Goal: Information Seeking & Learning: Check status

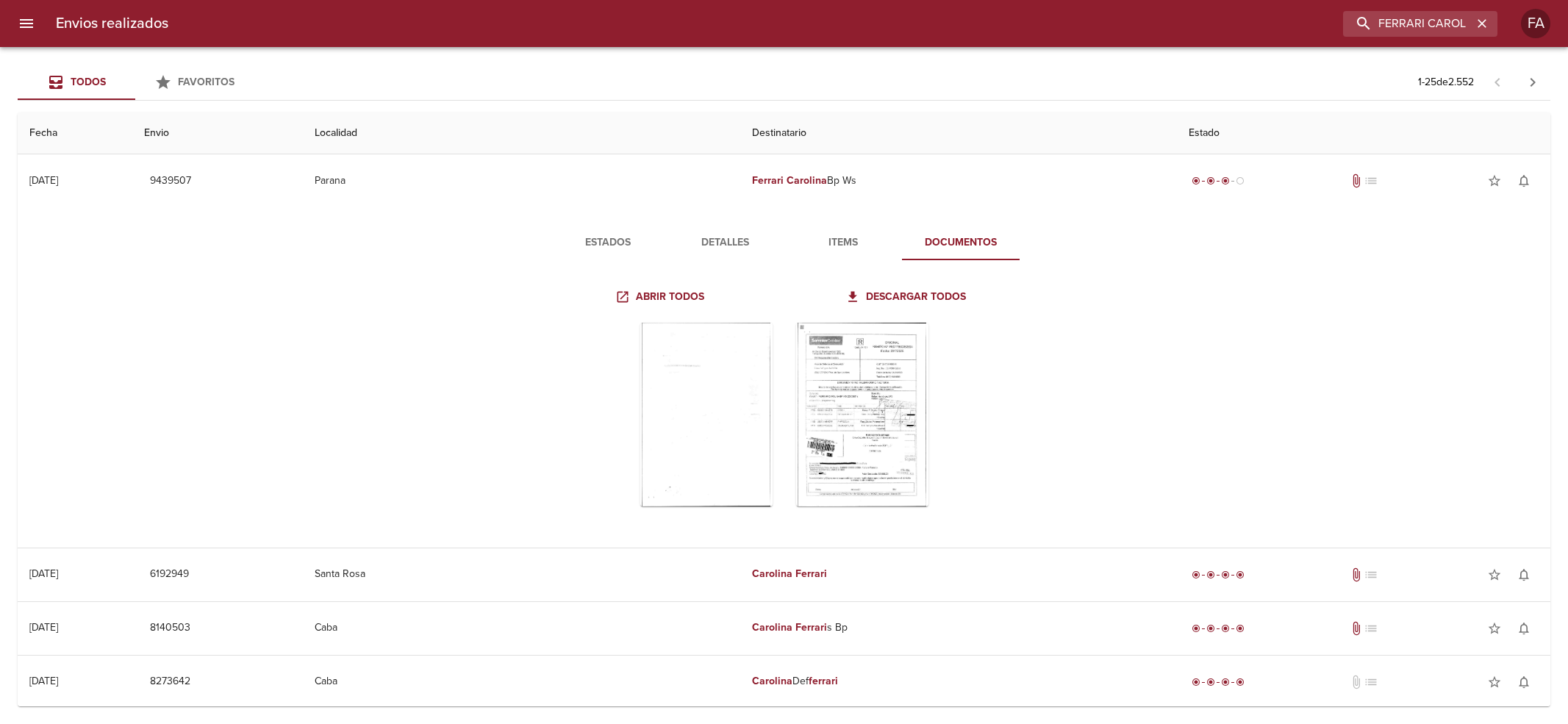
click at [1441, 28] on input "FERRARI CAROLINA BP" at bounding box center [1407, 23] width 130 height 26
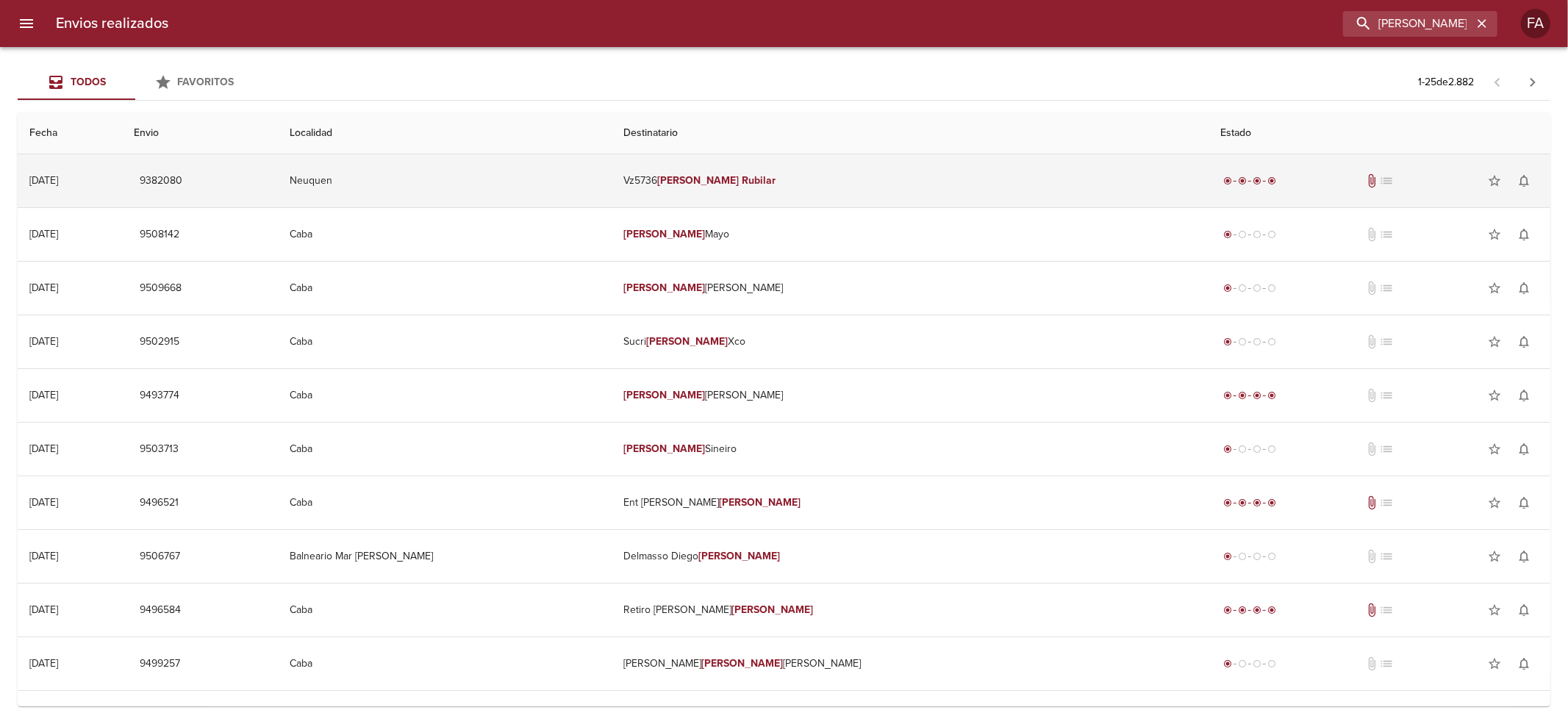
click at [712, 184] on td "Vz5736 [PERSON_NAME]" at bounding box center [911, 181] width 597 height 53
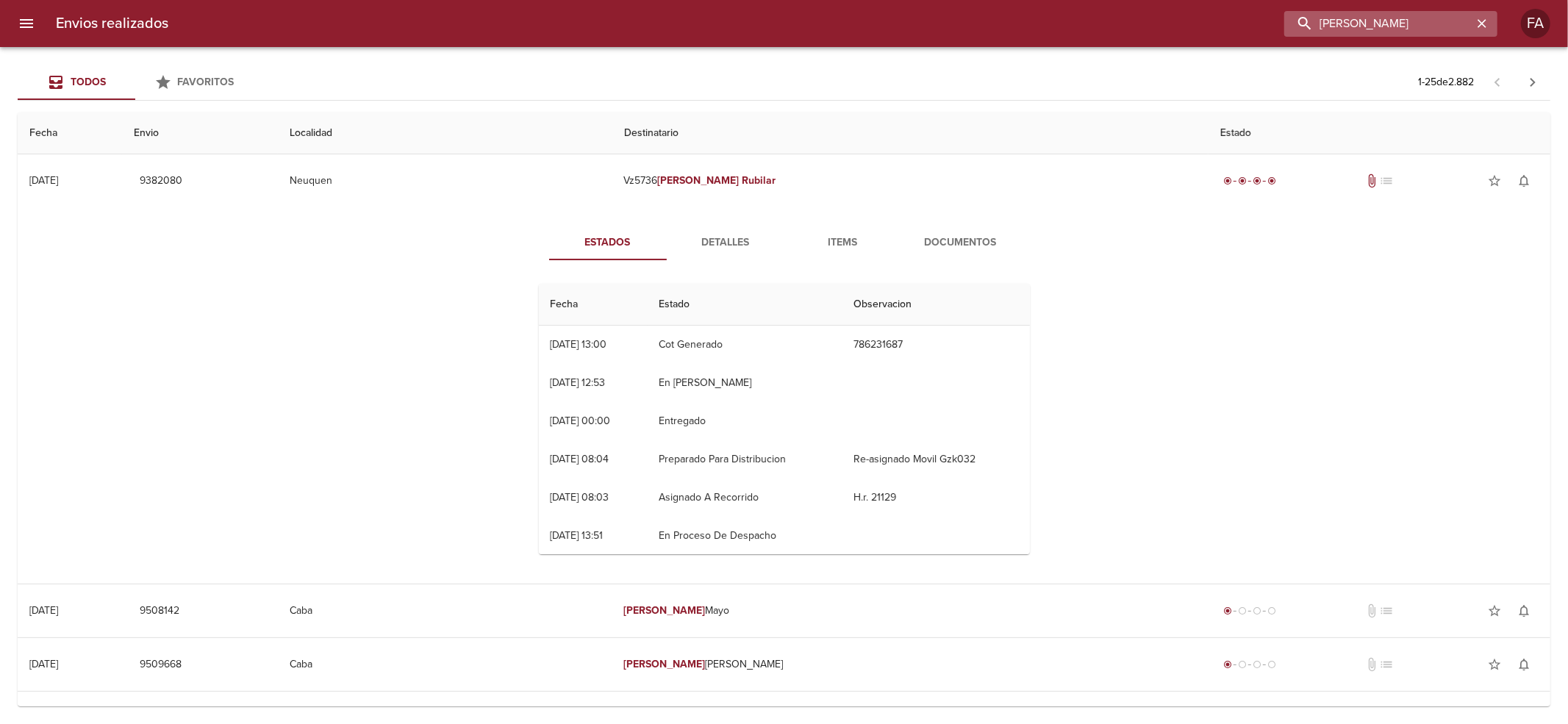
click at [1408, 18] on input "[PERSON_NAME]" at bounding box center [1378, 23] width 188 height 26
paste input "[PERSON_NAME]"
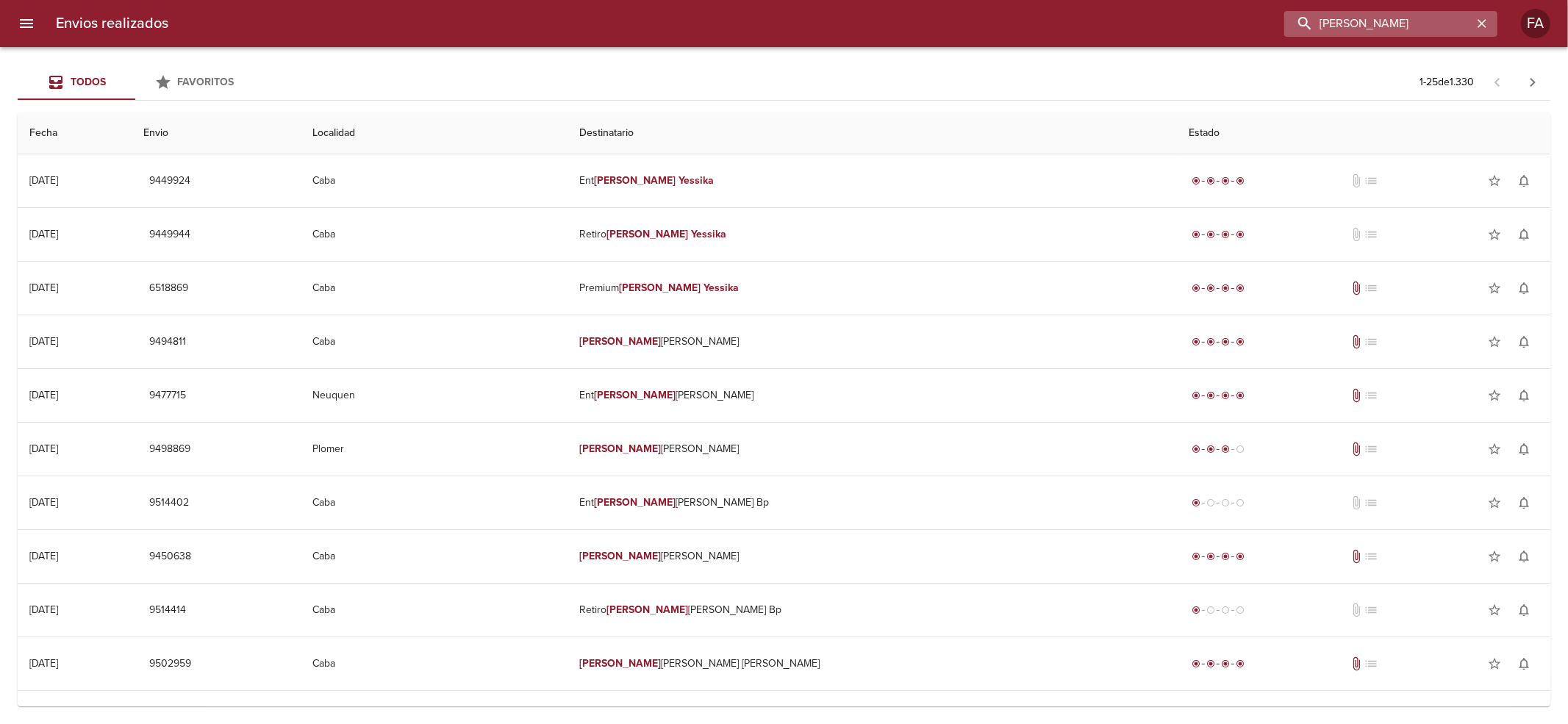
click at [1435, 15] on input "[PERSON_NAME]" at bounding box center [1378, 23] width 188 height 26
drag, startPoint x: 1435, startPoint y: 15, endPoint x: 942, endPoint y: 140, distance: 508.6
click at [942, 0] on div "Envios realizados [PERSON_NAME] FA Todos Favoritos 1 - 25 de 1.330 Fecha Envio …" at bounding box center [784, 0] width 1568 height 0
paste input "[PERSON_NAME] [PERSON_NAME]"
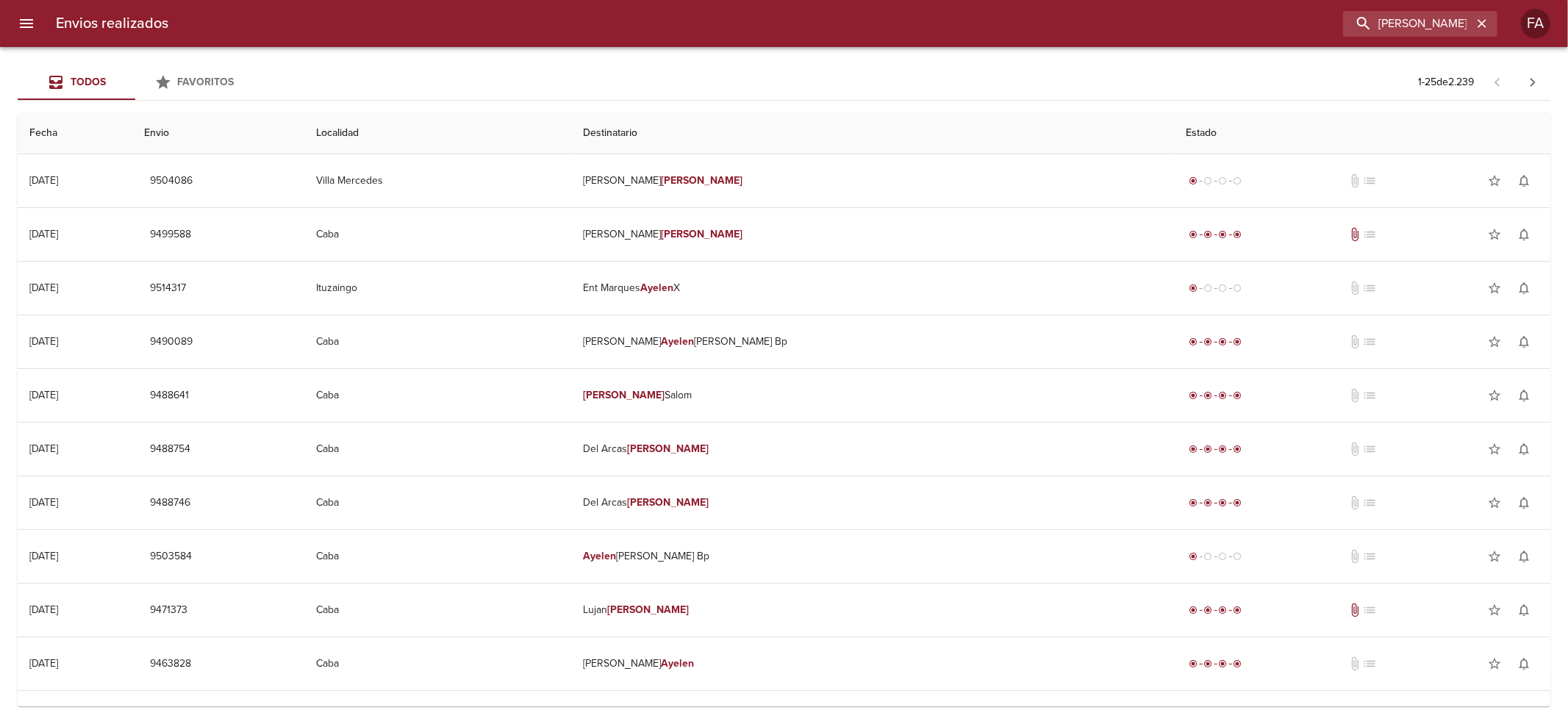
click at [1398, 9] on div "Envios realizados [PERSON_NAME] Ayelen [PERSON_NAME]" at bounding box center [784, 23] width 1568 height 47
click at [1398, 11] on input "[PERSON_NAME] [PERSON_NAME]" at bounding box center [1378, 23] width 188 height 26
paste input "[PERSON_NAME] [PERSON_NAME]"
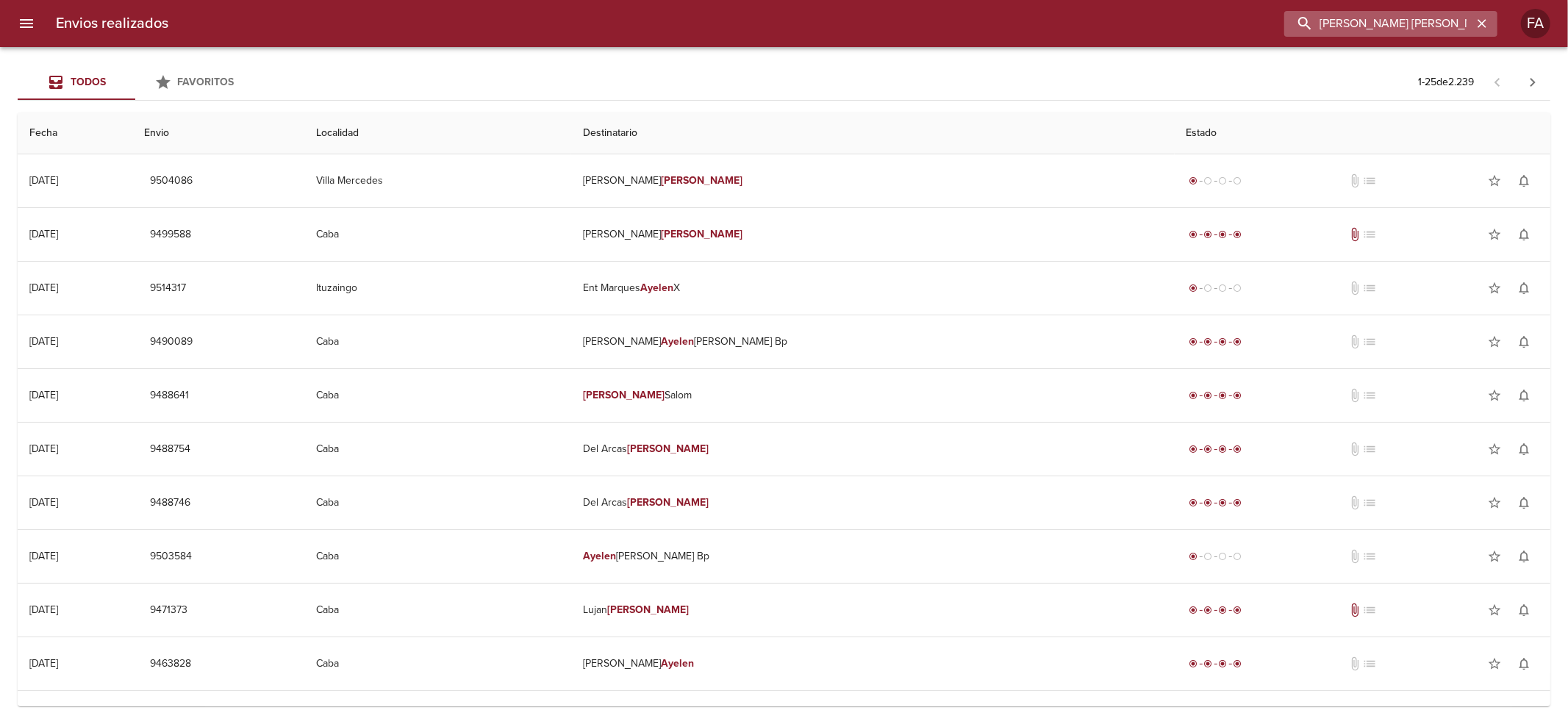
type input "[PERSON_NAME] [PERSON_NAME]"
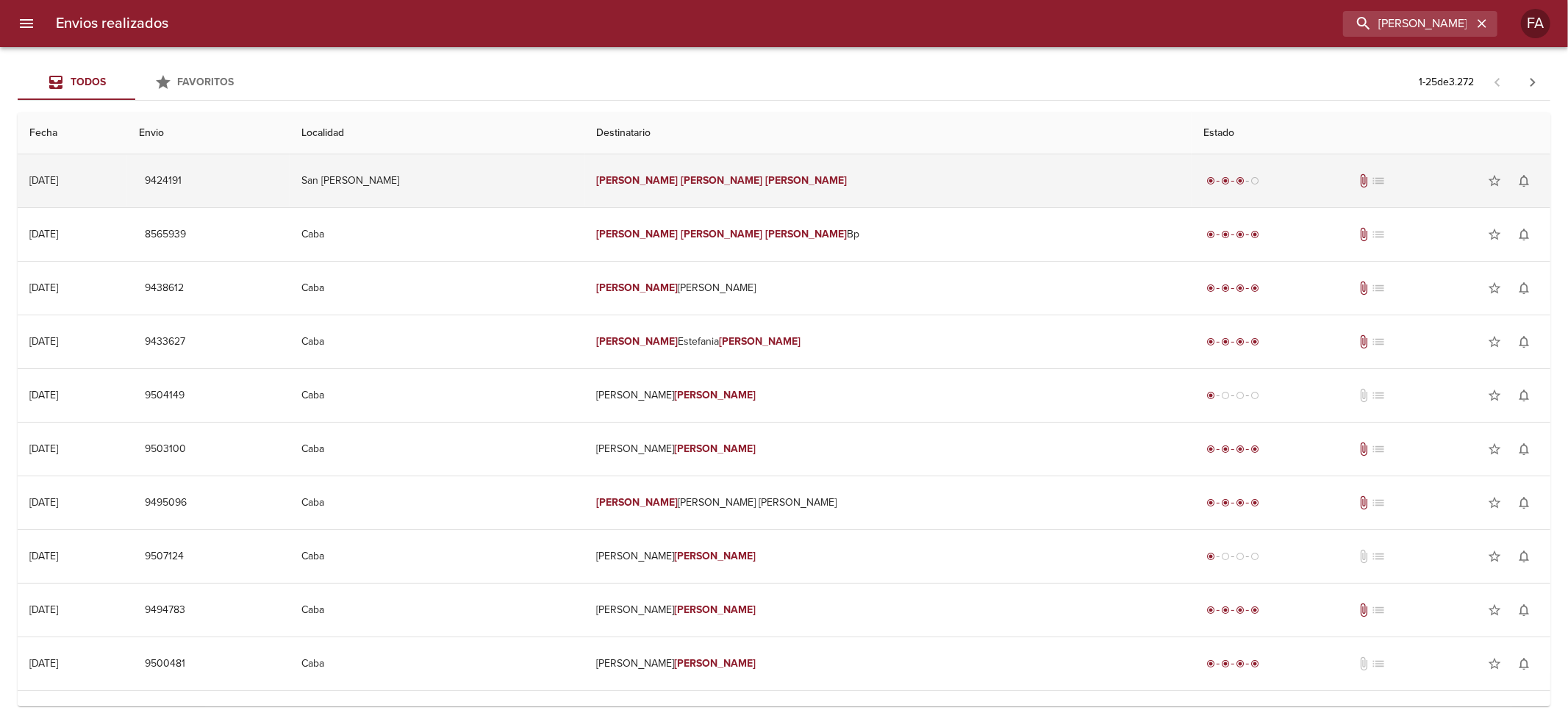
click at [824, 184] on td "[PERSON_NAME] [PERSON_NAME]" at bounding box center [888, 181] width 606 height 53
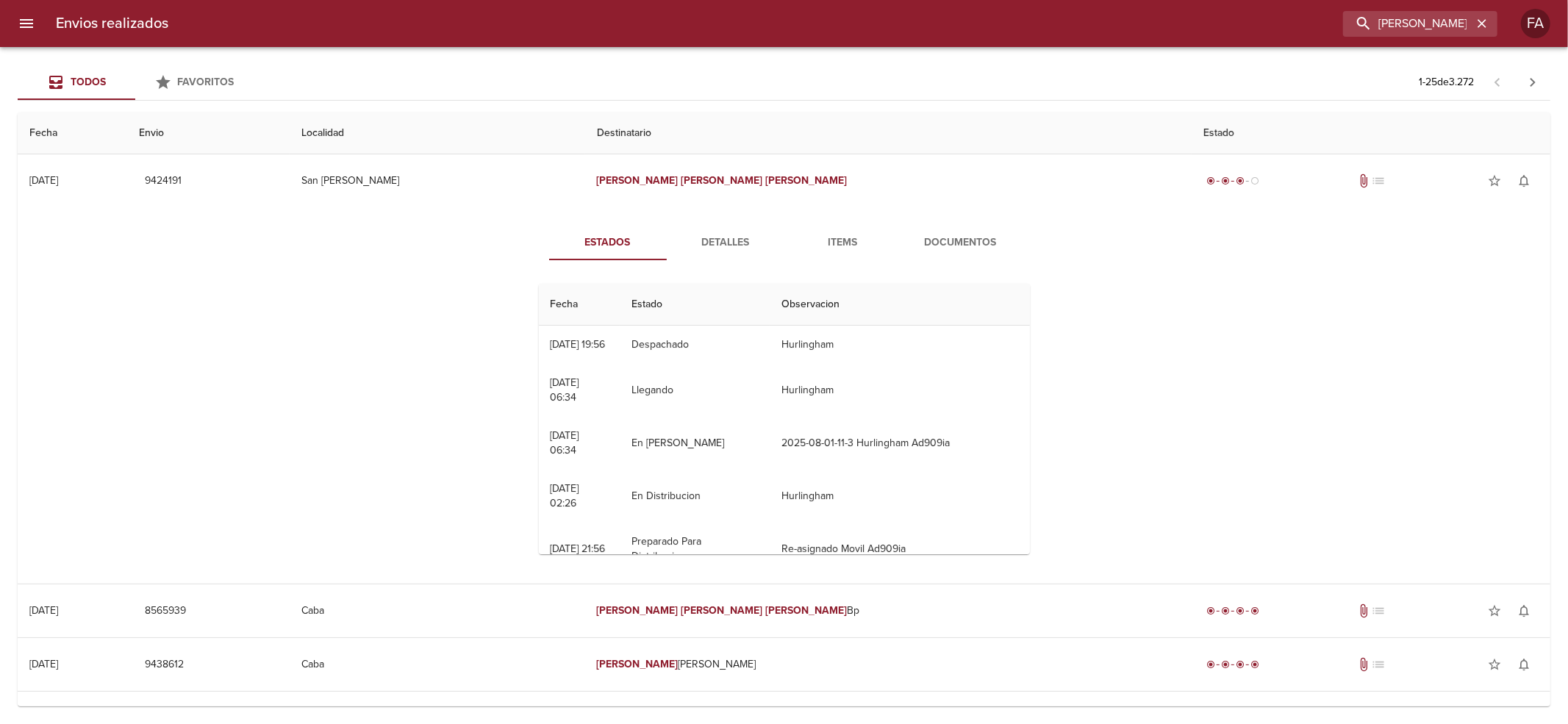
click at [704, 243] on span "Detalles" at bounding box center [725, 243] width 100 height 19
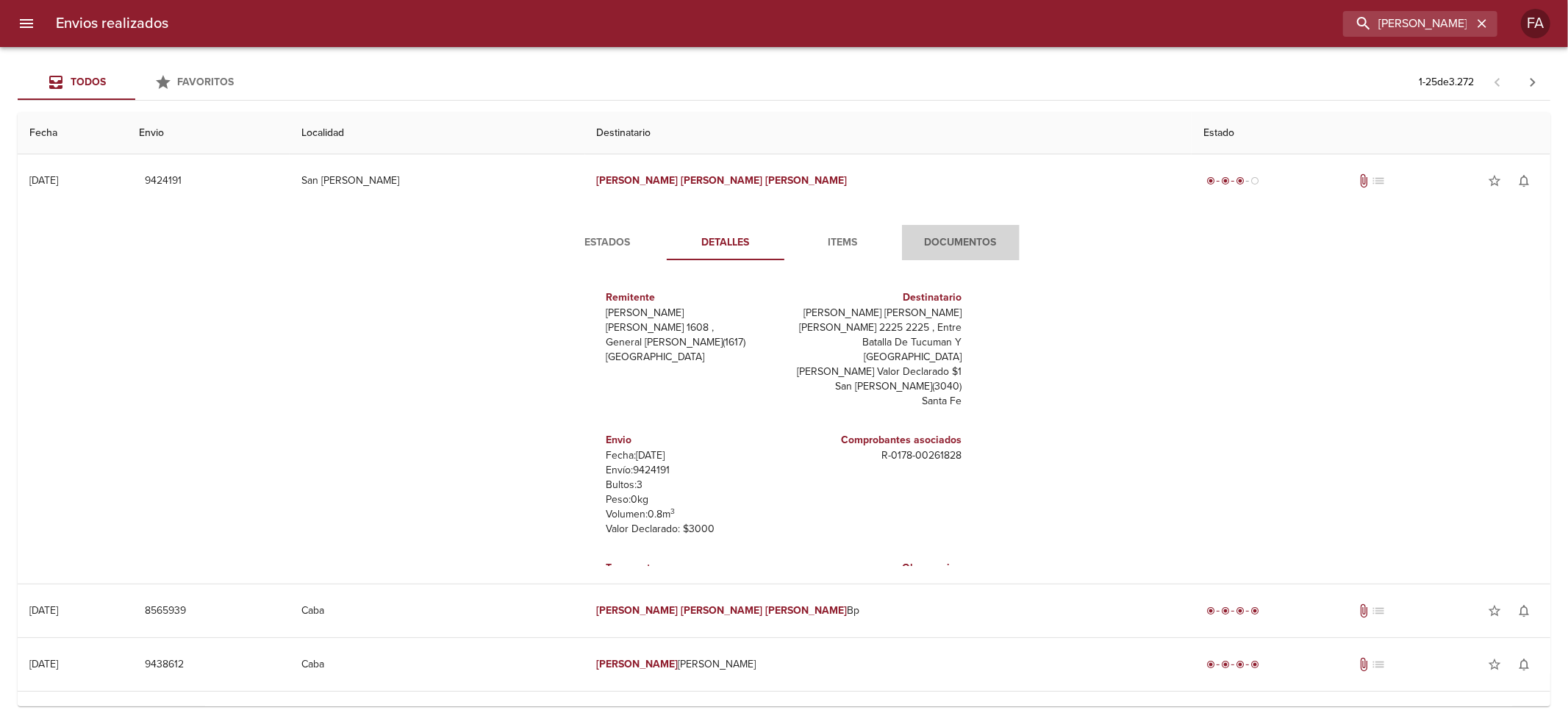
click at [944, 235] on span "Documentos" at bounding box center [960, 243] width 100 height 19
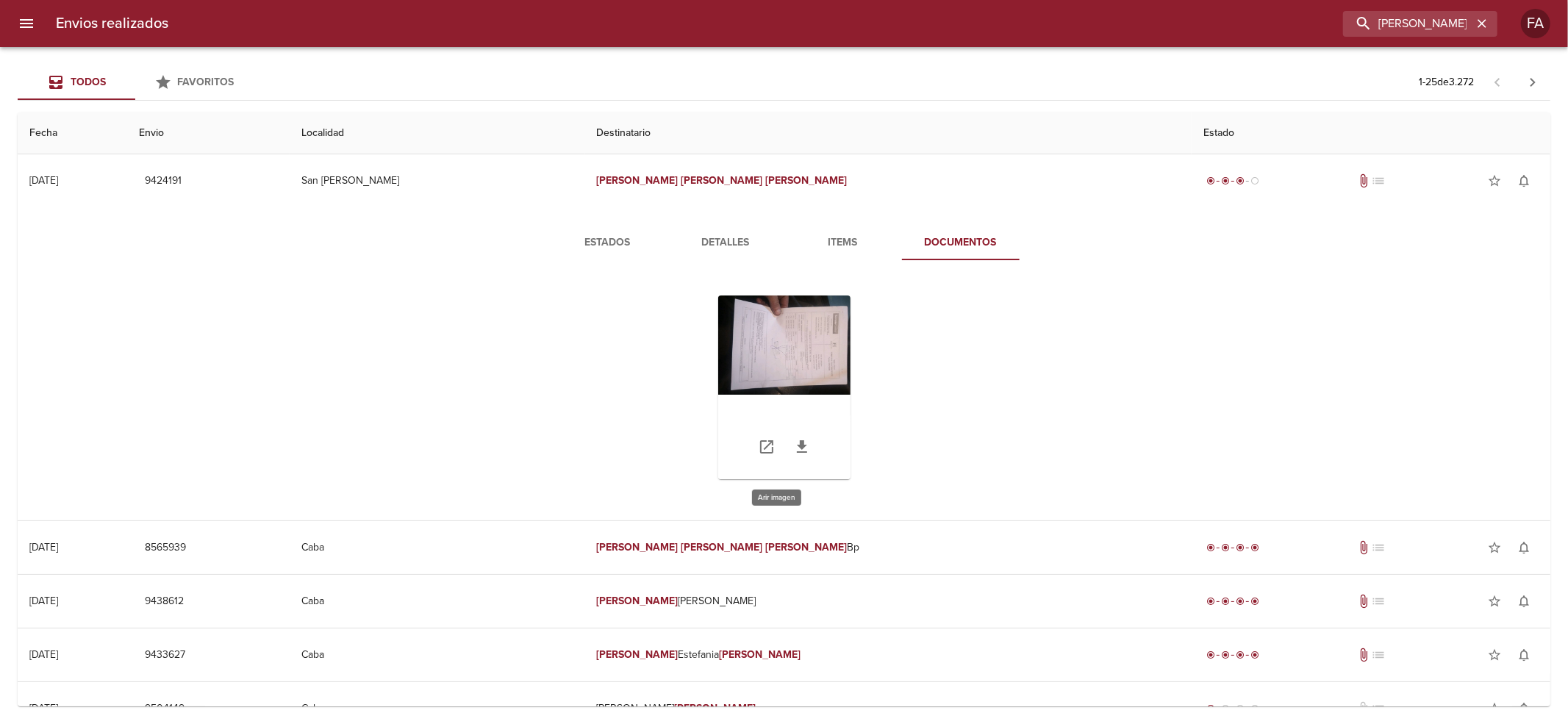
click at [771, 342] on div "Tabla de envíos del cliente" at bounding box center [784, 387] width 132 height 184
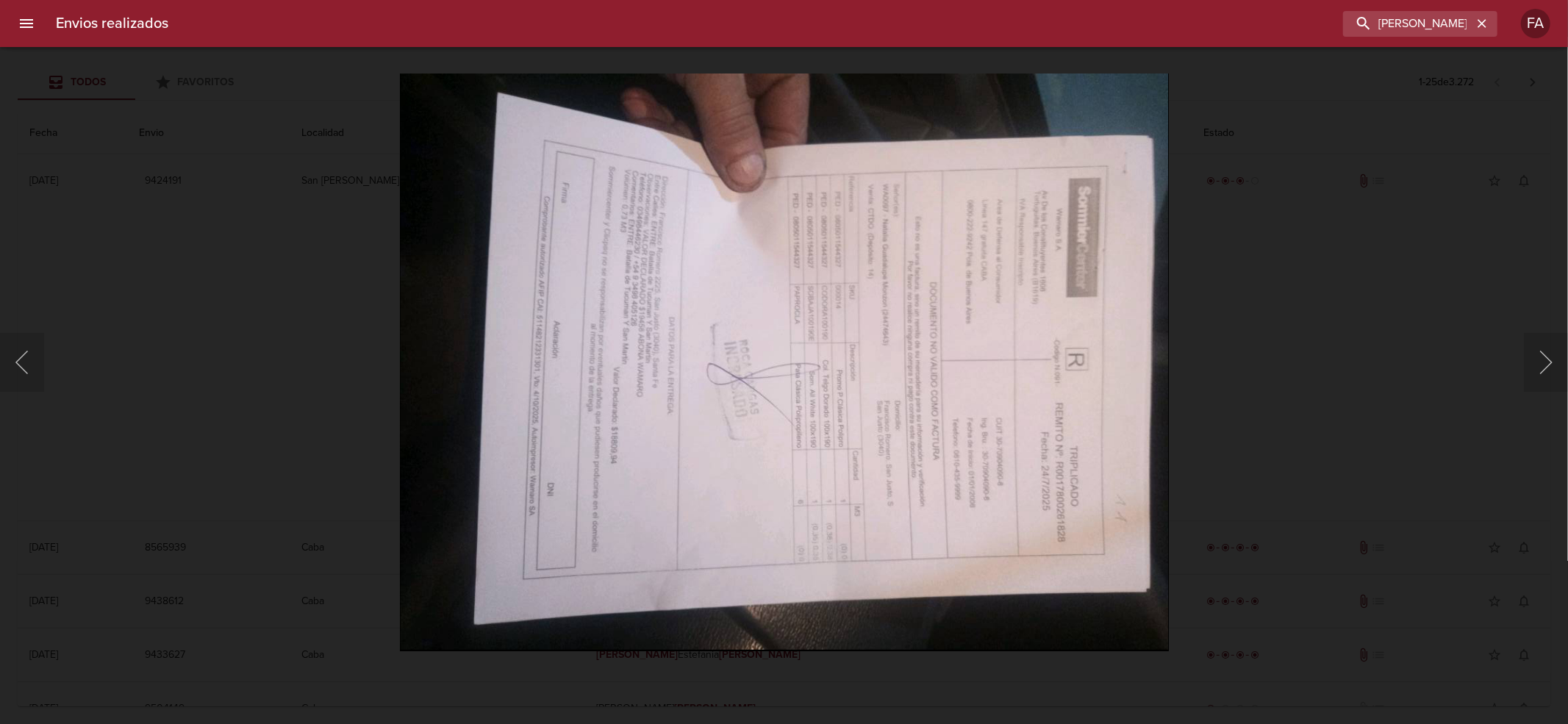
click at [1242, 394] on div "Lightbox" at bounding box center [784, 362] width 1568 height 724
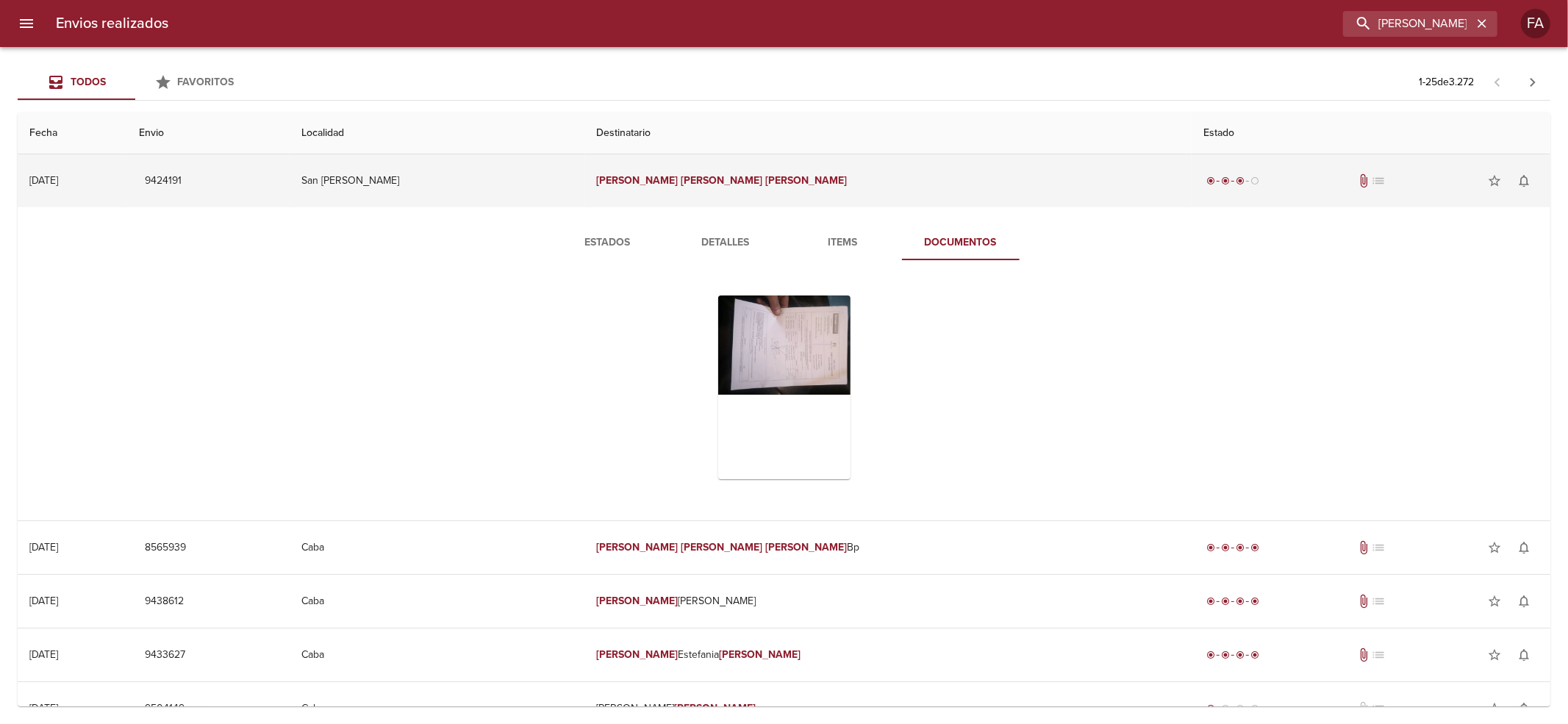
click at [677, 169] on td "[PERSON_NAME] [PERSON_NAME]" at bounding box center [888, 181] width 606 height 53
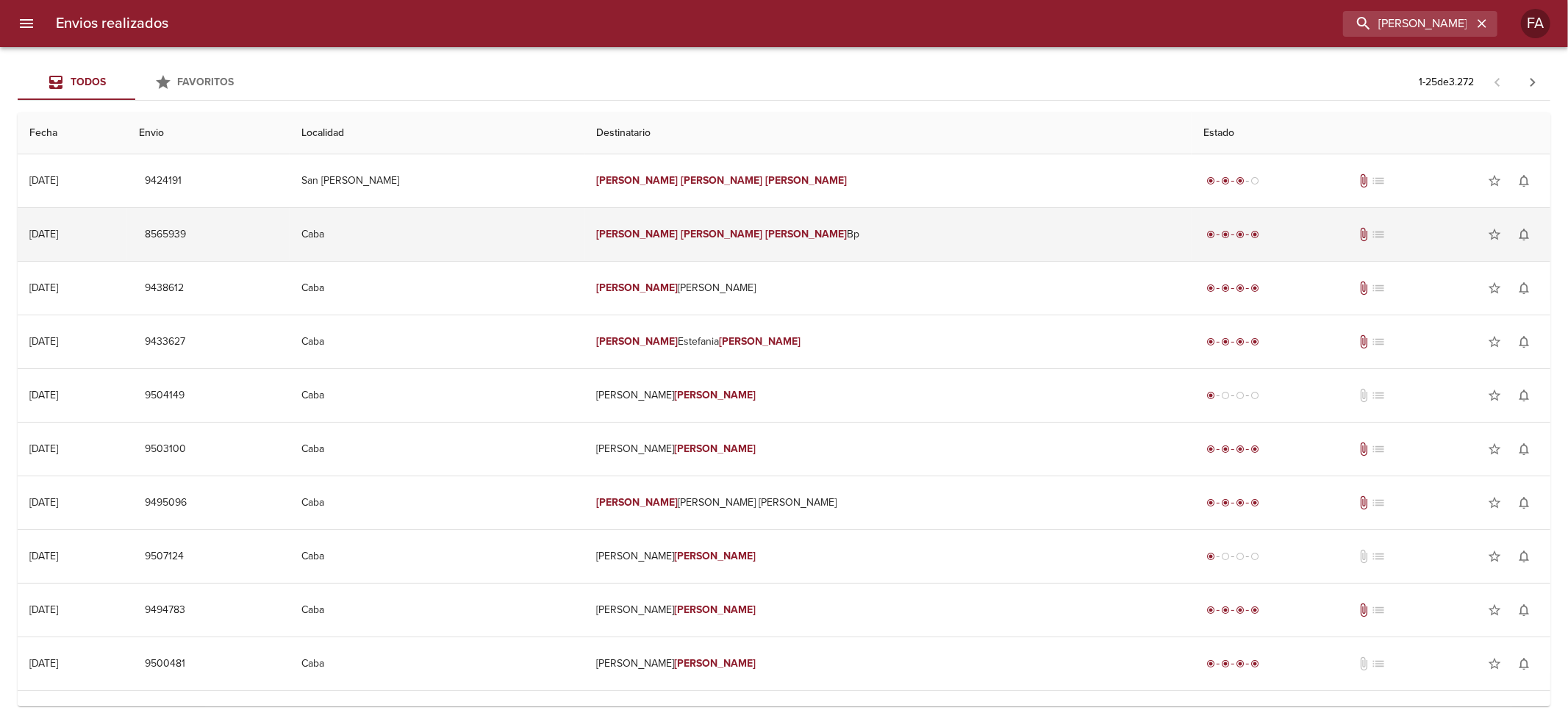
click at [698, 257] on td "[PERSON_NAME] [PERSON_NAME] Bp" at bounding box center [888, 234] width 606 height 53
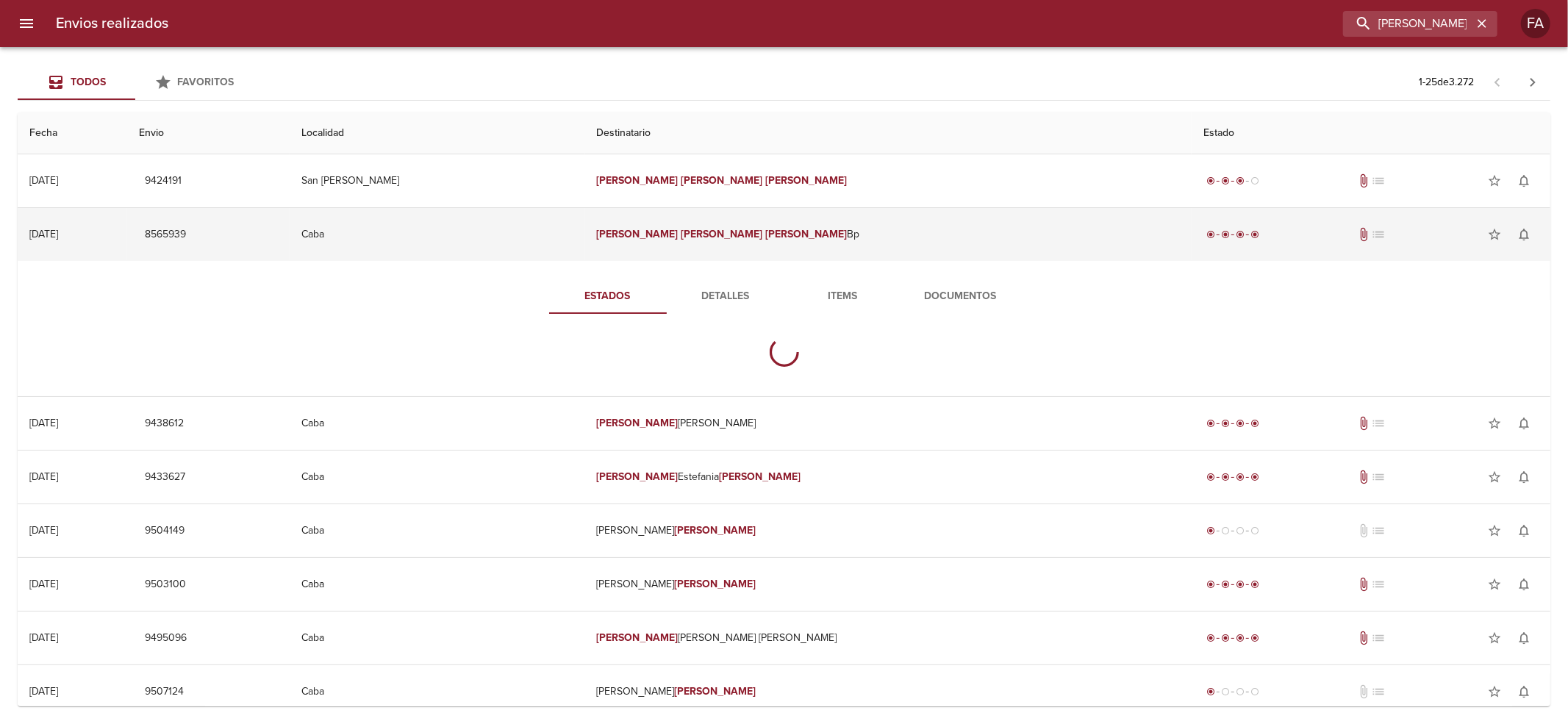
click at [718, 213] on td "[PERSON_NAME] [PERSON_NAME] Bp" at bounding box center [888, 234] width 606 height 53
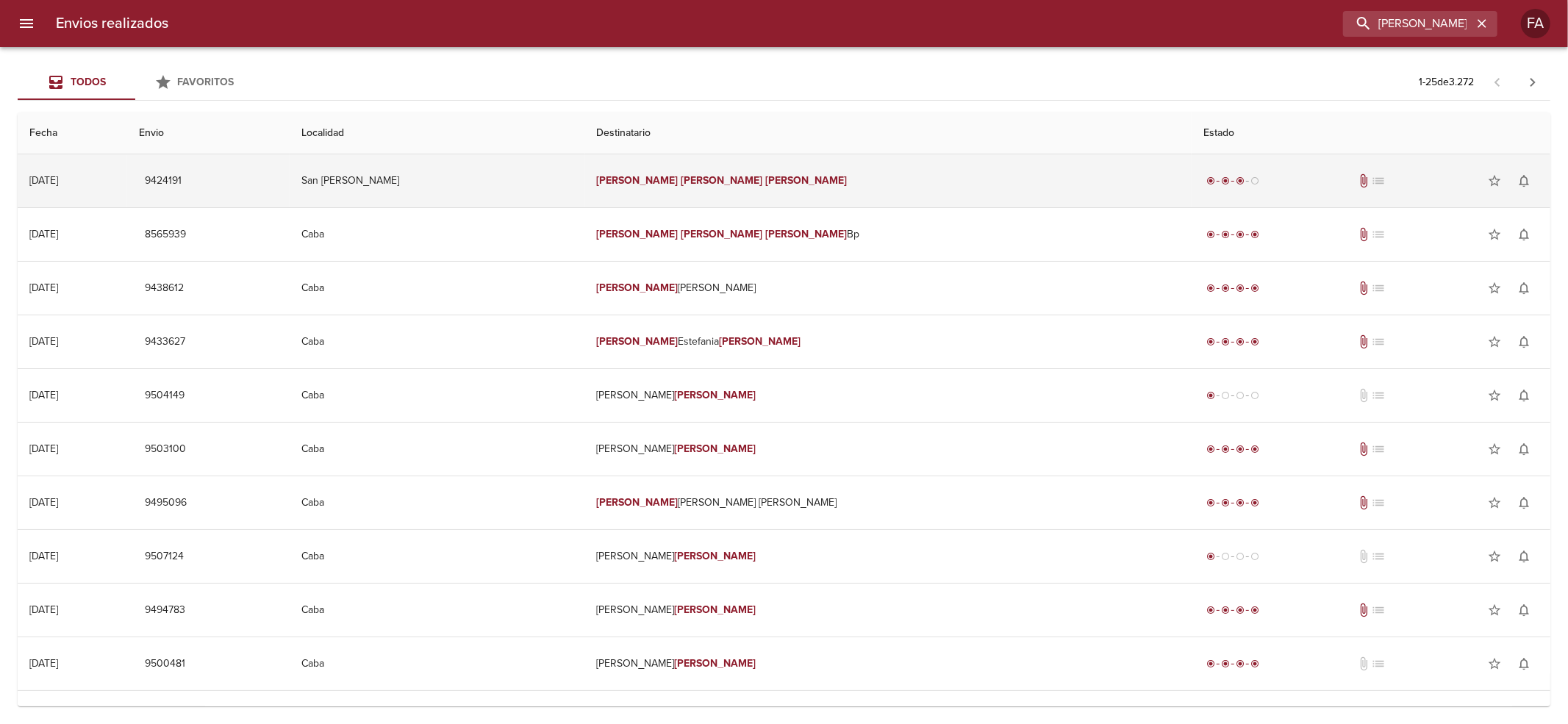
click at [718, 195] on td "[PERSON_NAME] [PERSON_NAME]" at bounding box center [888, 181] width 606 height 53
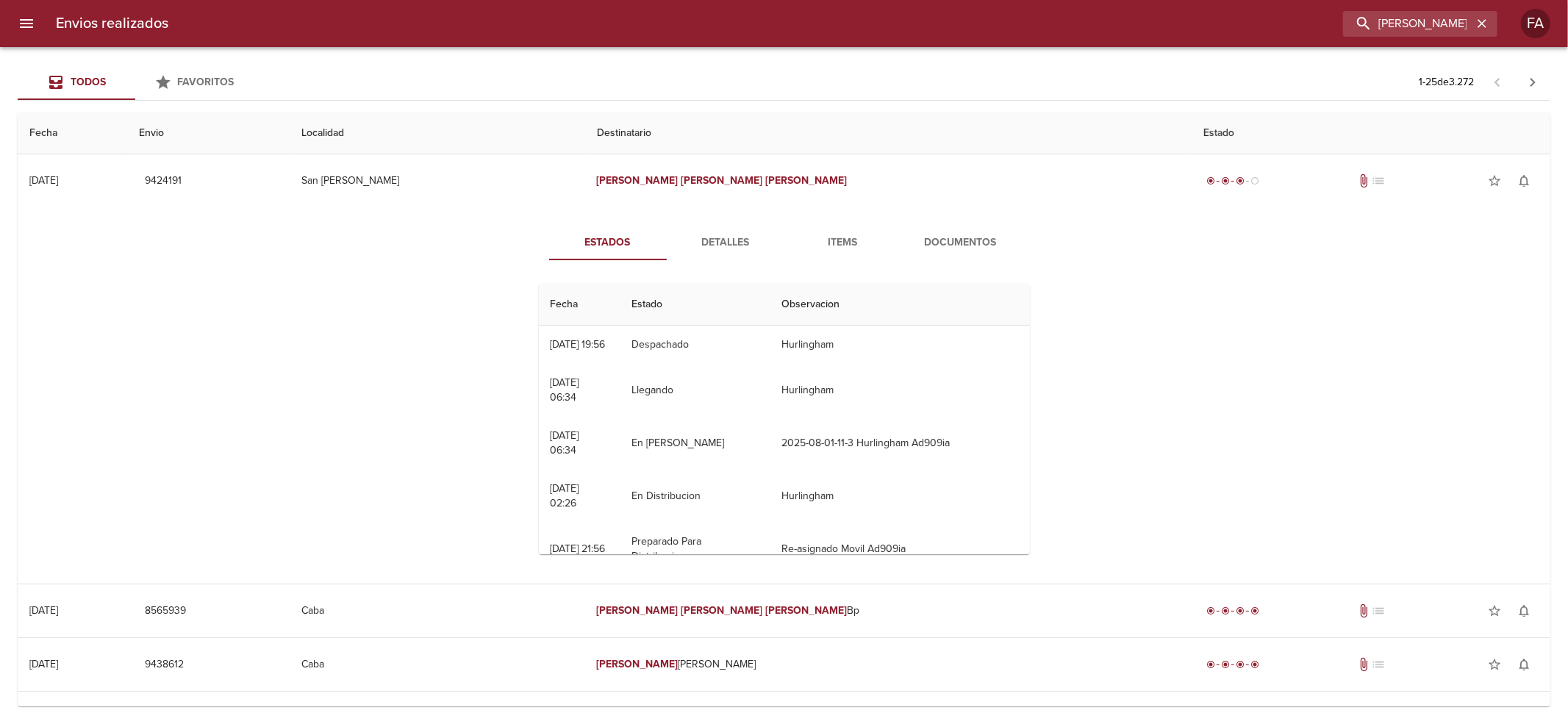
click at [712, 244] on span "Detalles" at bounding box center [725, 243] width 100 height 19
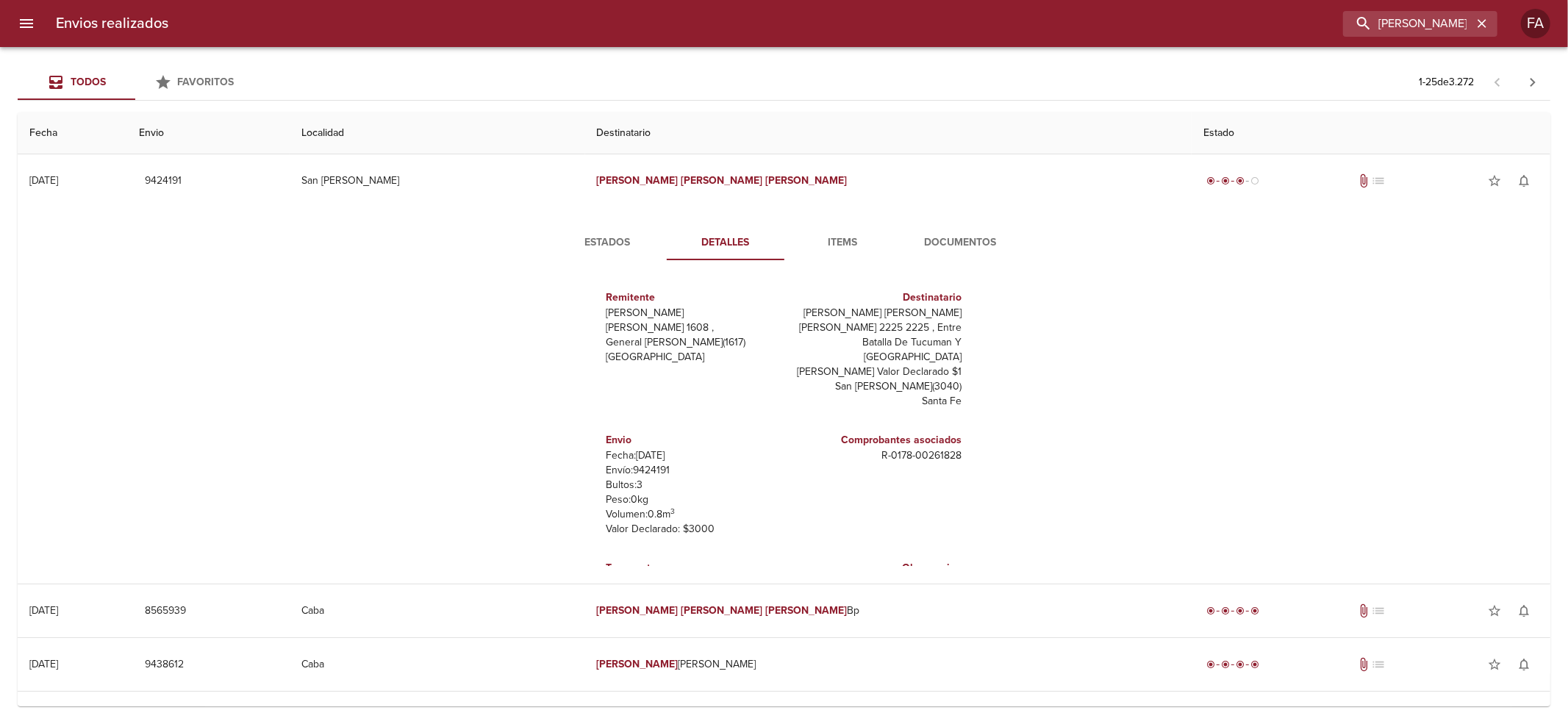
scroll to position [21, 0]
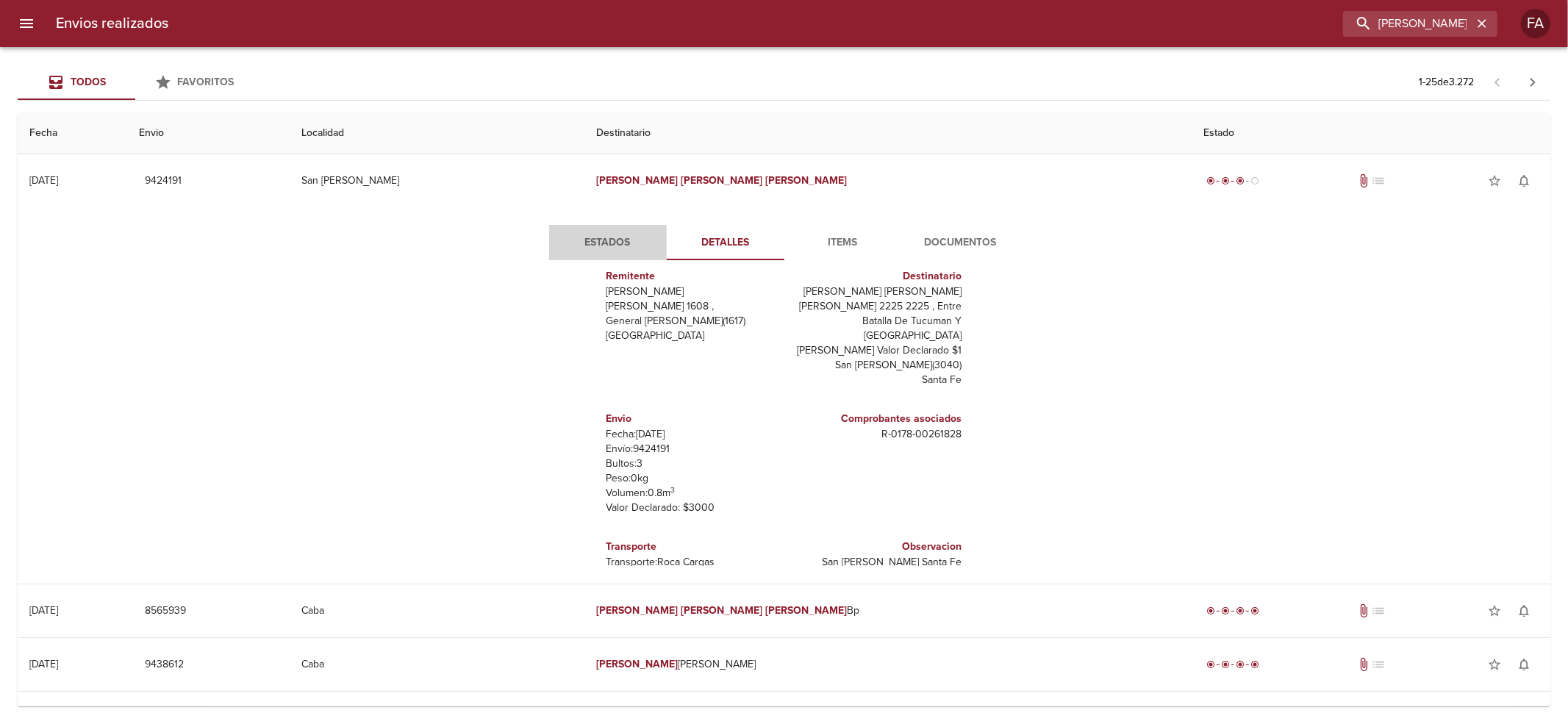
click at [609, 251] on button "Estados" at bounding box center [608, 242] width 118 height 35
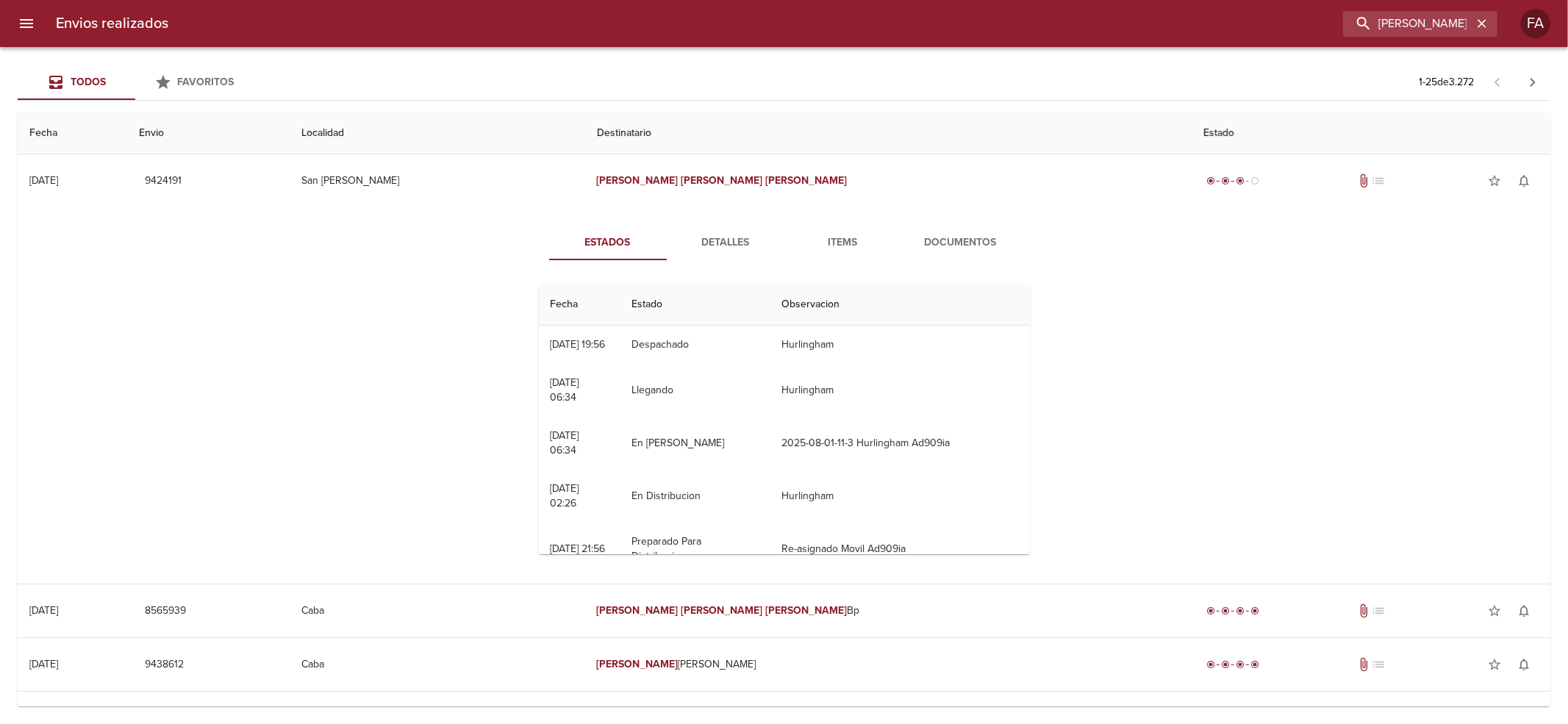
click at [733, 256] on button "Detalles" at bounding box center [726, 242] width 118 height 35
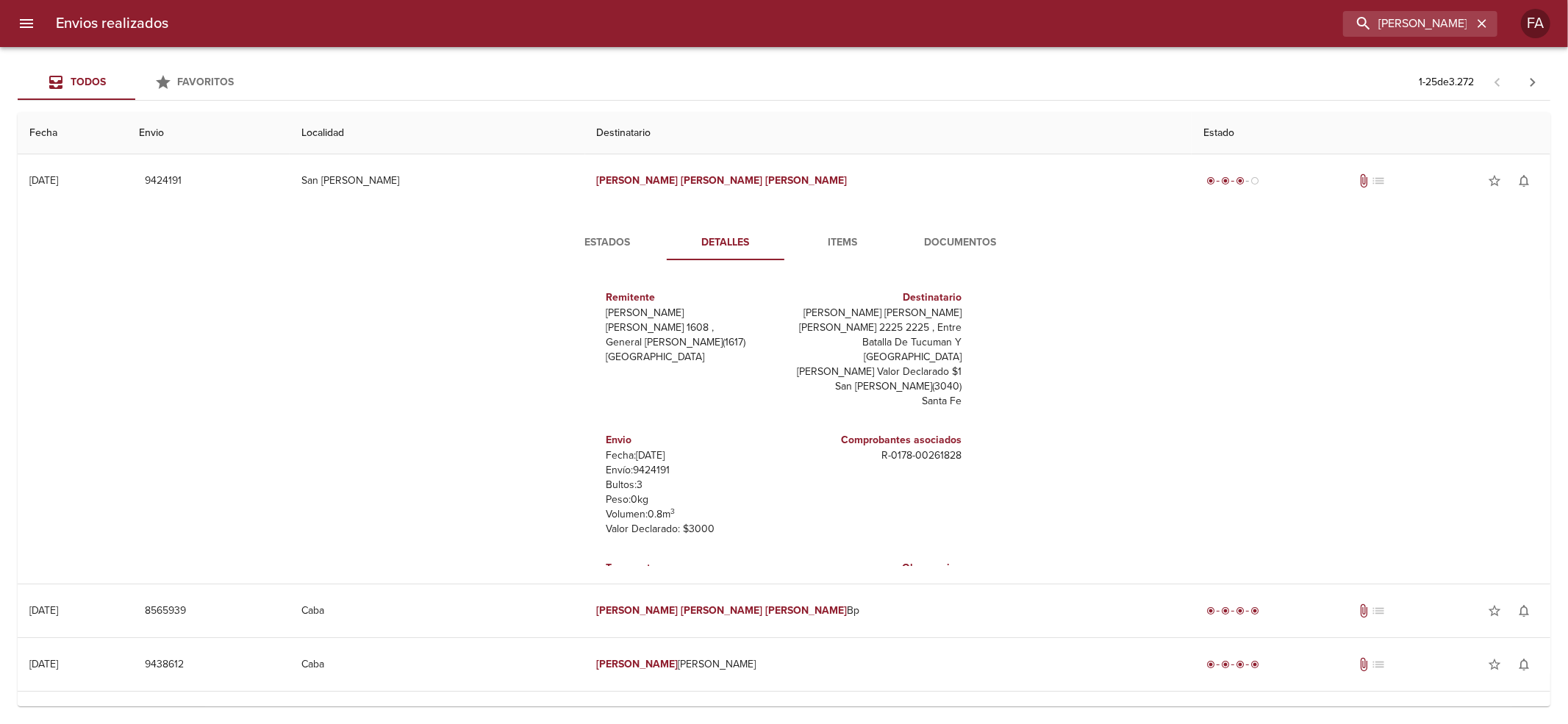
click at [644, 463] on p "Envío: 9424191" at bounding box center [692, 470] width 172 height 15
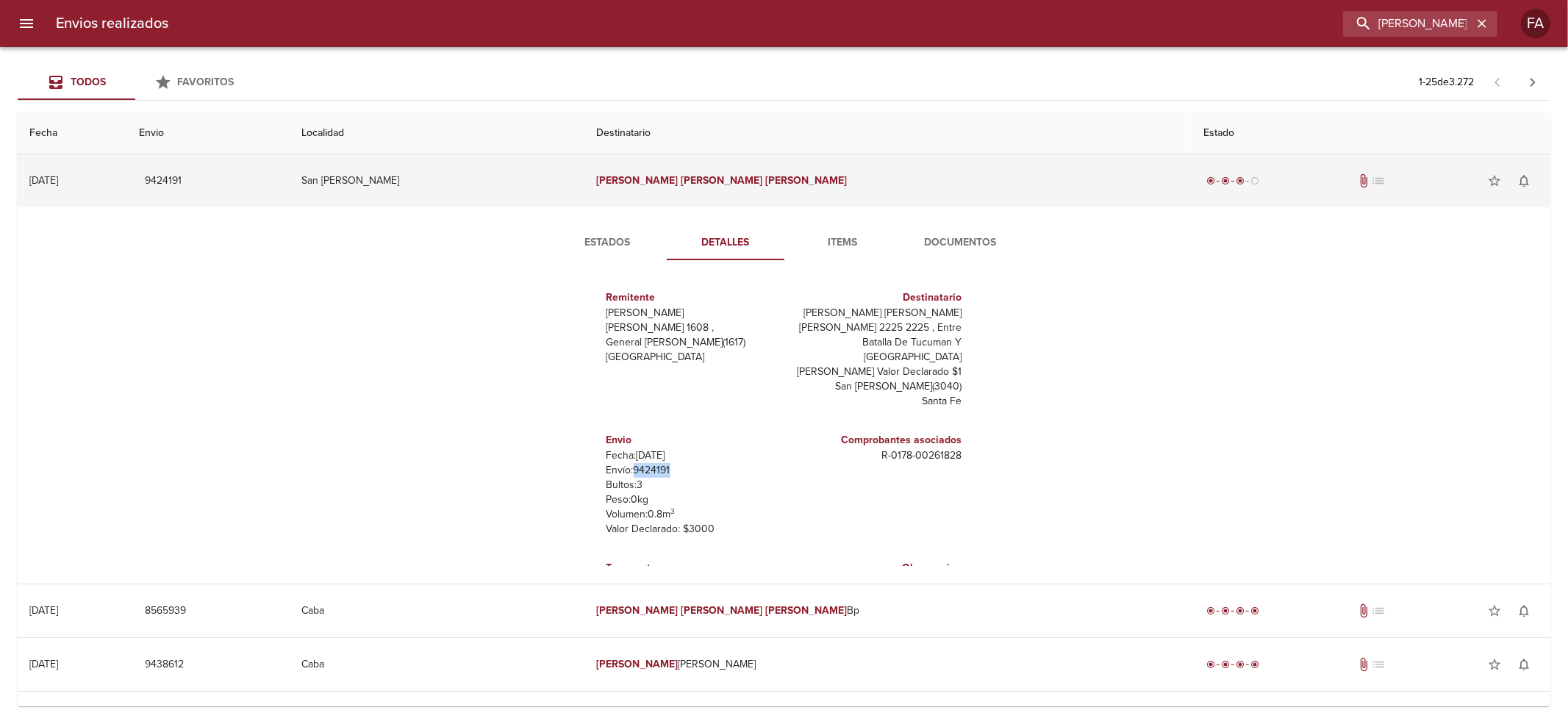
copy p "9424191"
